Goal: Task Accomplishment & Management: Use online tool/utility

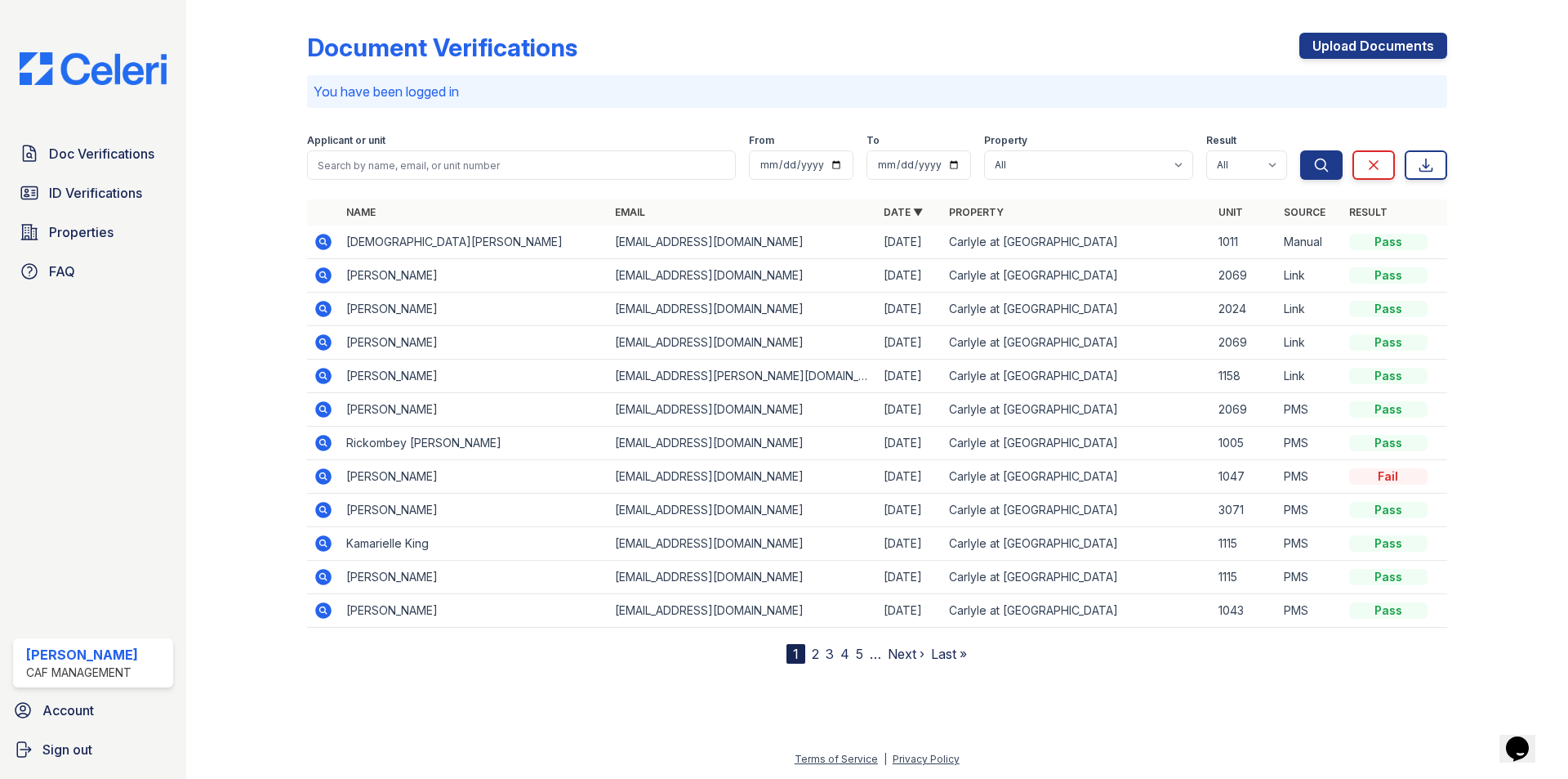
click at [1067, 38] on div "Document Verifications Upload Documents" at bounding box center [877, 54] width 1140 height 43
click at [101, 161] on span "Doc Verifications" at bounding box center [101, 154] width 105 height 20
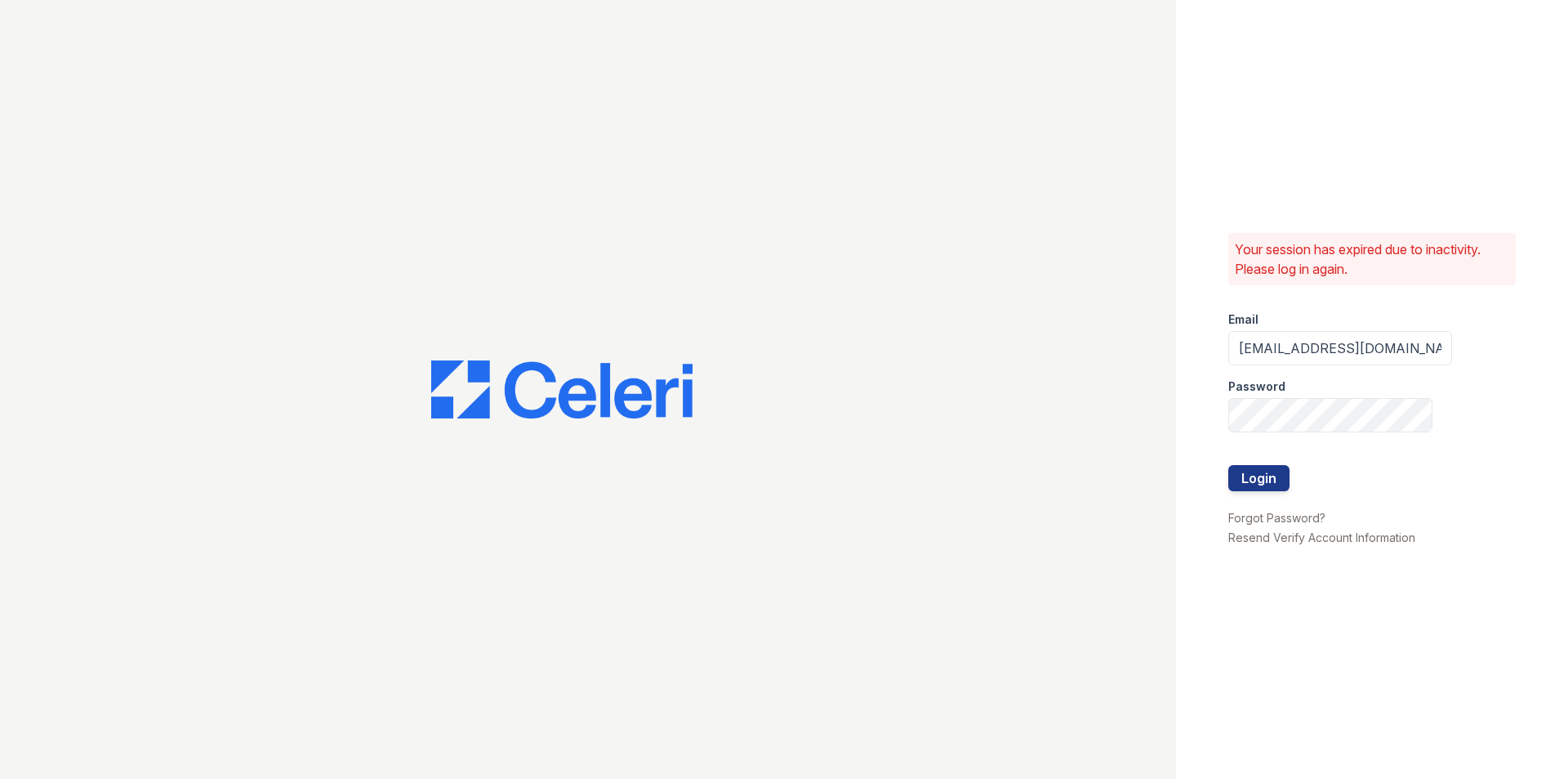
click at [81, 227] on div at bounding box center [588, 390] width 1176 height 779
click at [1260, 479] on button "Login" at bounding box center [1258, 478] width 62 height 26
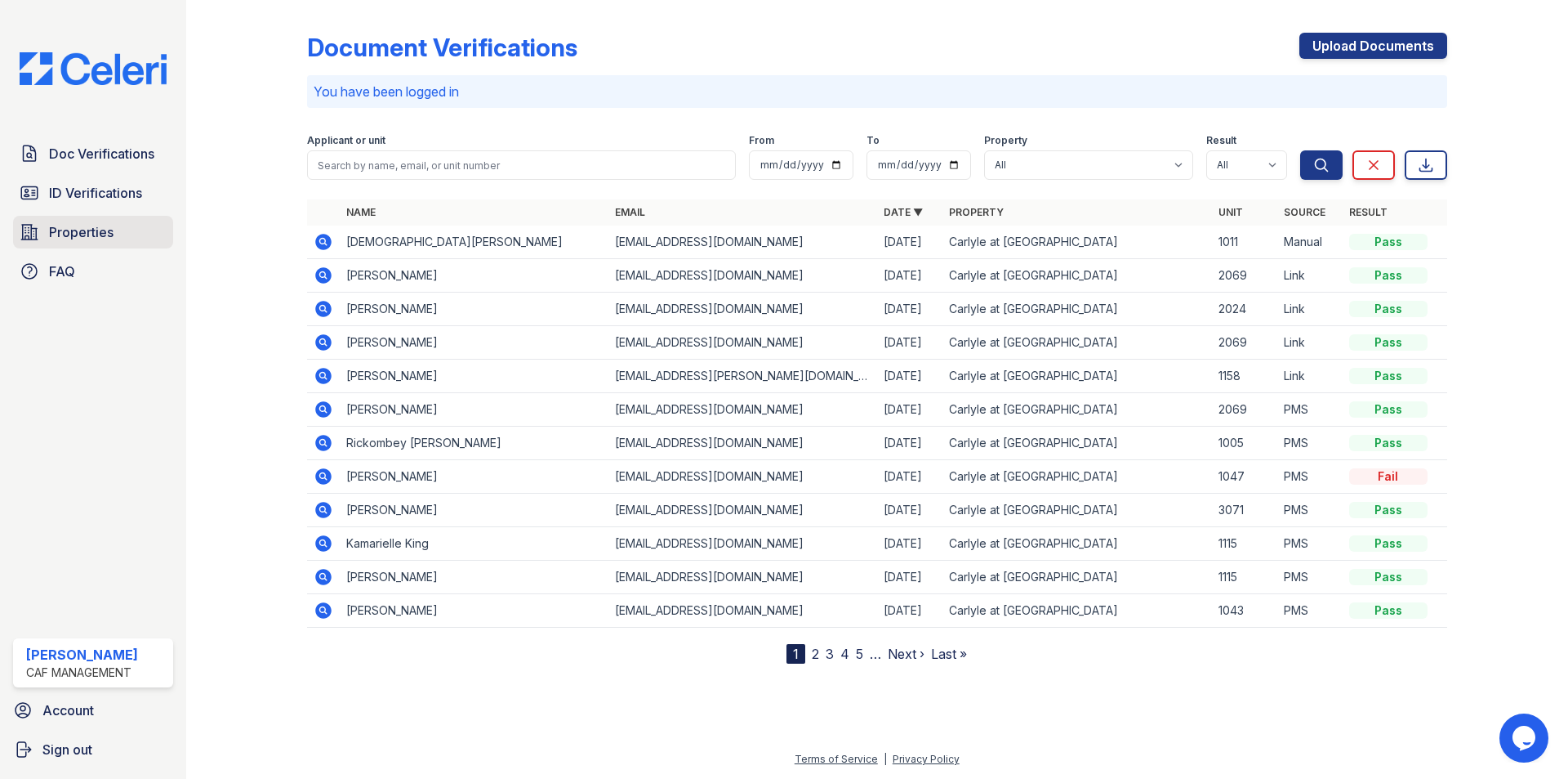
click at [96, 234] on span "Properties" at bounding box center [82, 232] width 64 height 20
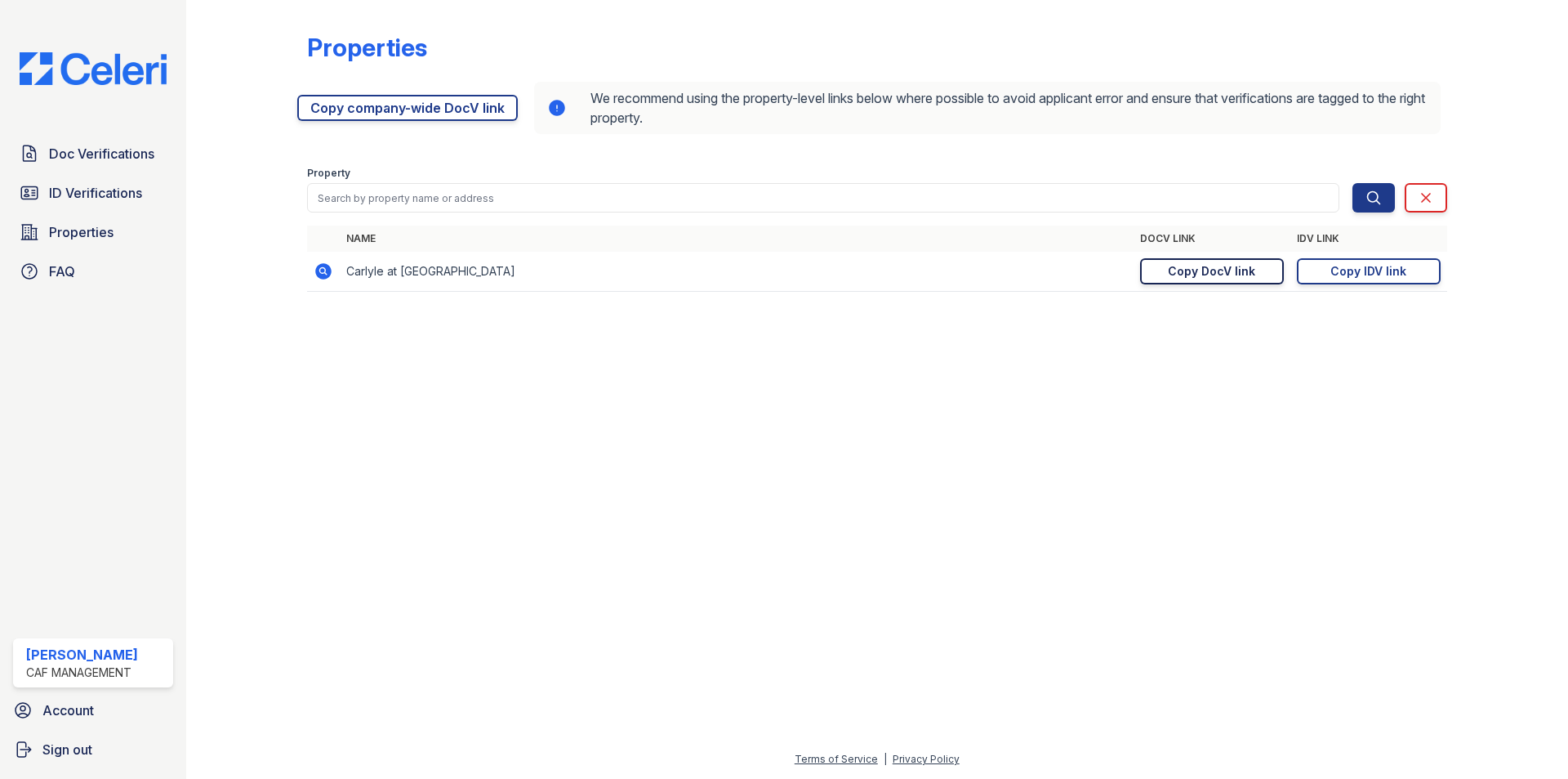
click at [1245, 271] on div "Copy DocV link" at bounding box center [1212, 271] width 88 height 16
click at [1209, 273] on div "Copy DocV link" at bounding box center [1212, 271] width 88 height 16
click at [1358, 266] on div "Copy IDV link" at bounding box center [1369, 271] width 76 height 16
click at [109, 160] on span "Doc Verifications" at bounding box center [101, 154] width 105 height 20
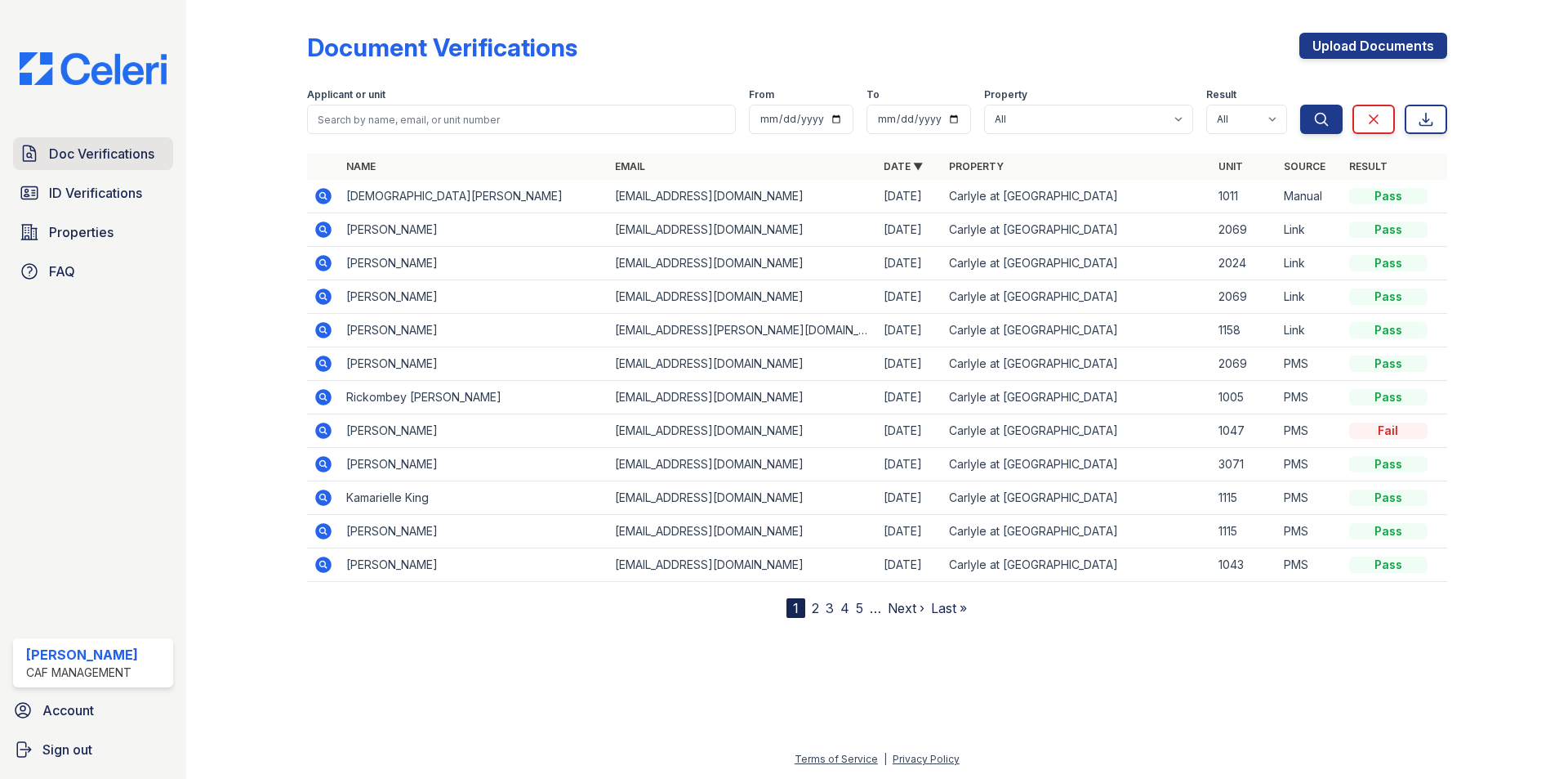
click at [118, 147] on span "Doc Verifications" at bounding box center [101, 154] width 105 height 20
click at [119, 147] on span "Doc Verifications" at bounding box center [101, 154] width 105 height 20
click at [105, 151] on span "Doc Verifications" at bounding box center [101, 154] width 105 height 20
click at [89, 153] on span "Doc Verifications" at bounding box center [101, 154] width 105 height 20
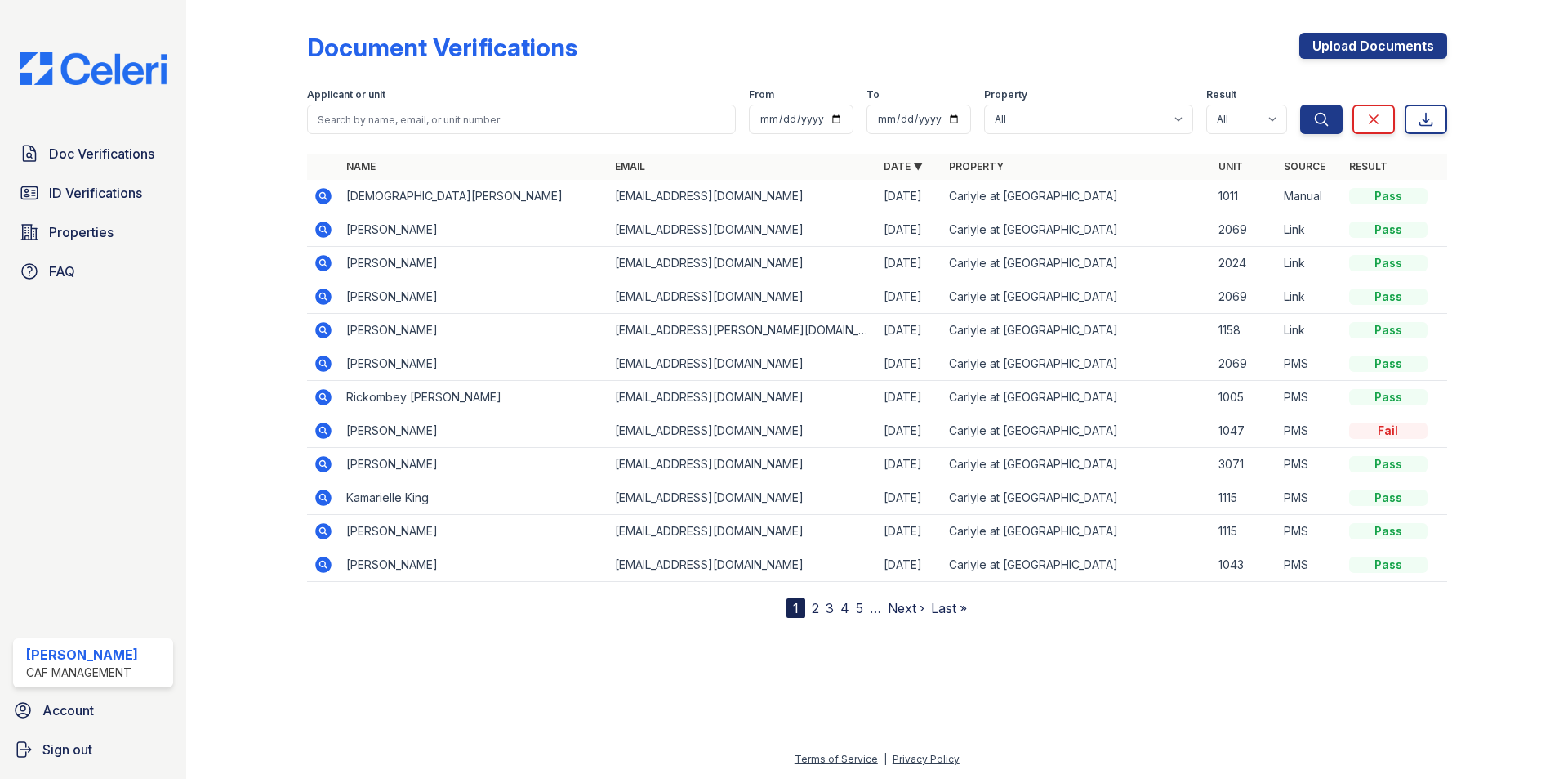
click at [89, 153] on span "Doc Verifications" at bounding box center [101, 154] width 105 height 20
